Goal: Transaction & Acquisition: Purchase product/service

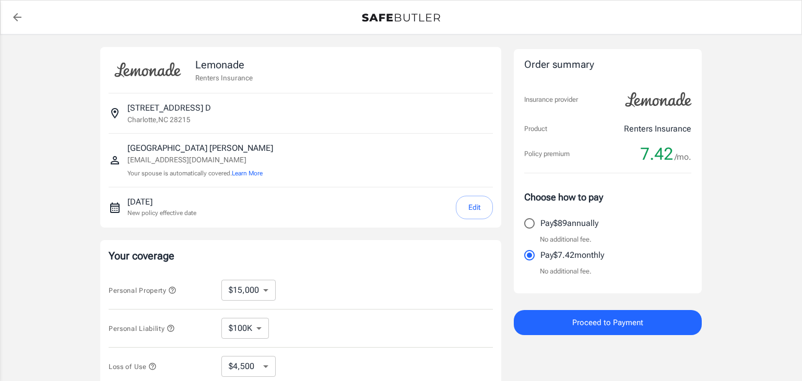
select select "15000"
select select "500"
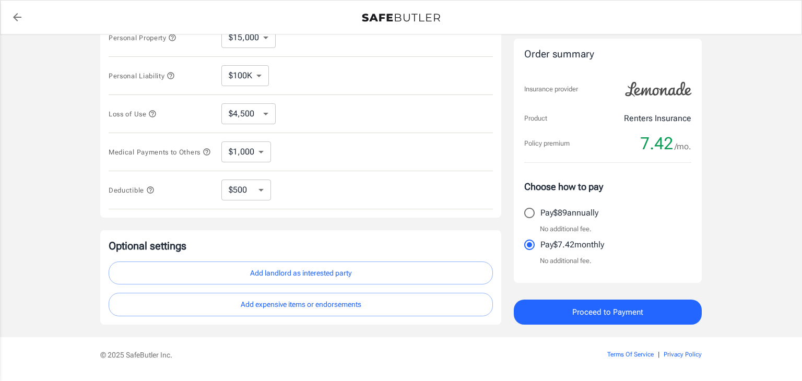
scroll to position [284, 0]
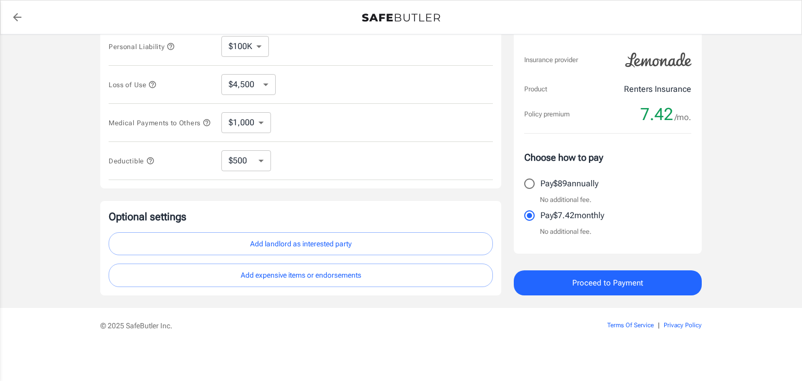
click at [640, 292] on button "Proceed to Payment" at bounding box center [608, 283] width 188 height 25
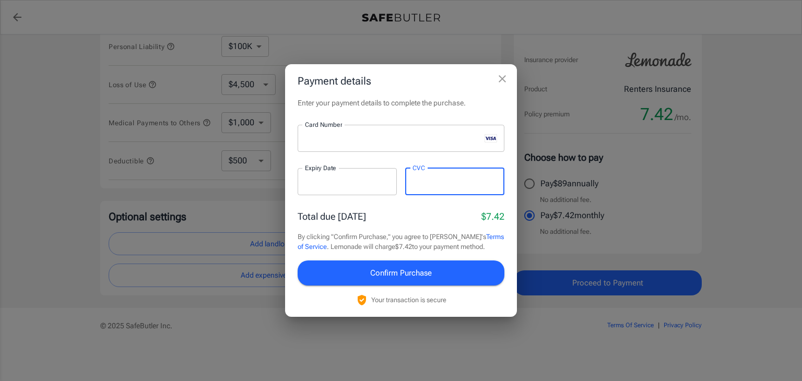
click at [305, 185] on iframe at bounding box center [347, 182] width 85 height 10
click at [339, 269] on button "Confirm Purchase" at bounding box center [401, 273] width 207 height 25
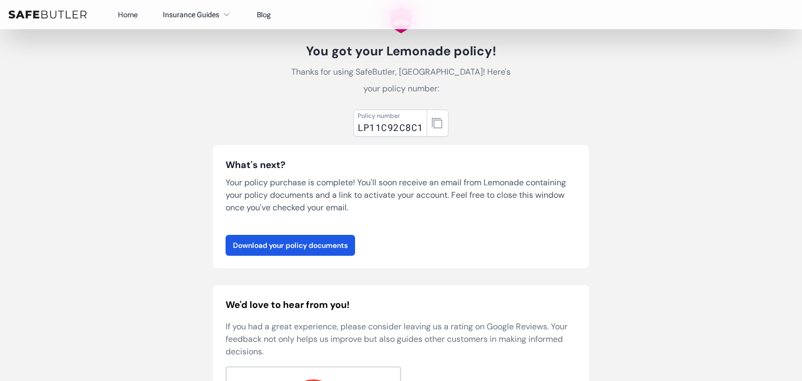
scroll to position [46, 0]
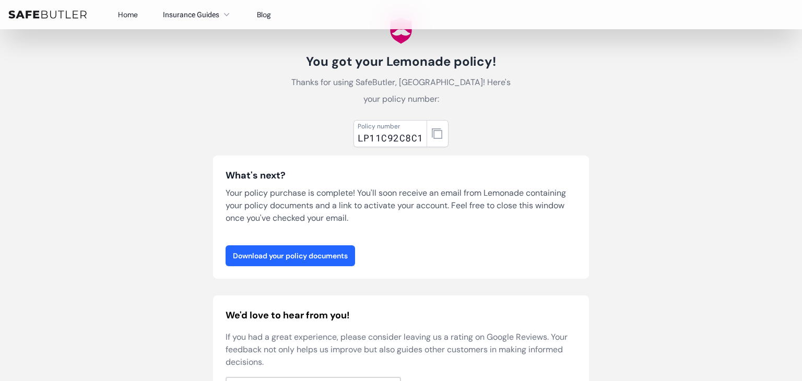
click at [294, 262] on link "Download your policy documents" at bounding box center [291, 255] width 130 height 21
click at [434, 137] on icon "button" at bounding box center [437, 133] width 10 height 10
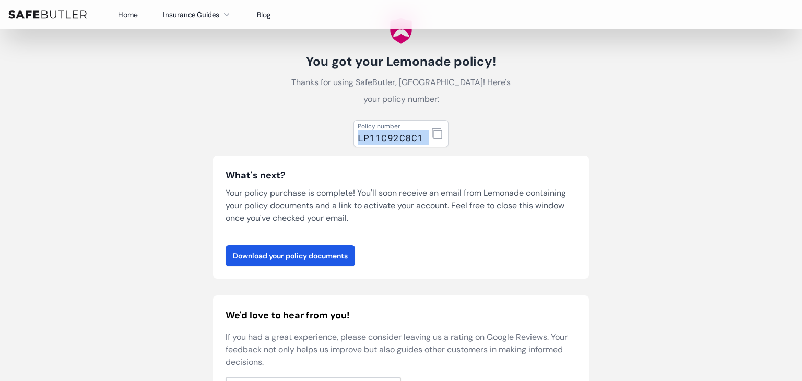
drag, startPoint x: 334, startPoint y: 133, endPoint x: 455, endPoint y: 140, distance: 121.4
click at [455, 140] on div "Policy number LP11C92C8C1 What's next? Your policy purchase is complete! You'll…" at bounding box center [401, 315] width 376 height 399
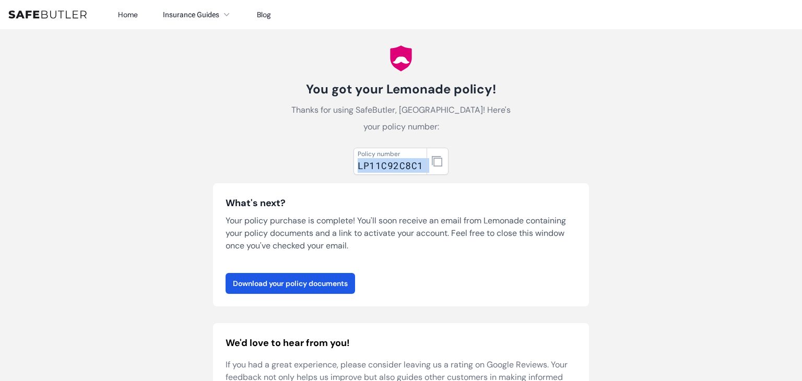
scroll to position [0, 0]
